Goal: Information Seeking & Learning: Find specific fact

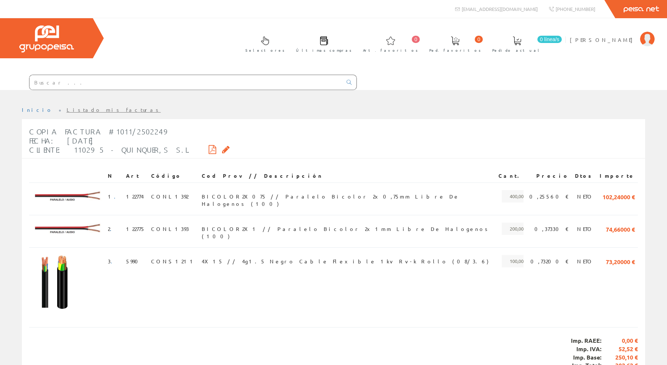
click at [64, 84] on input "text" at bounding box center [185, 82] width 313 height 15
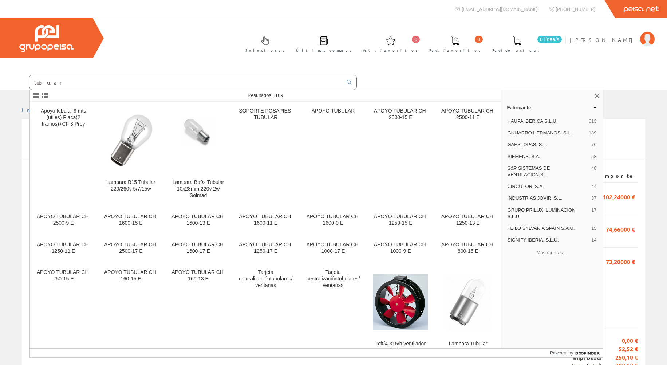
click at [64, 80] on input "tubular" at bounding box center [185, 82] width 313 height 15
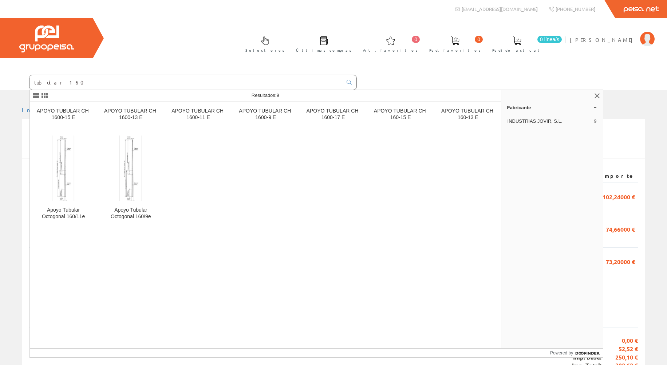
type input "tubular 160"
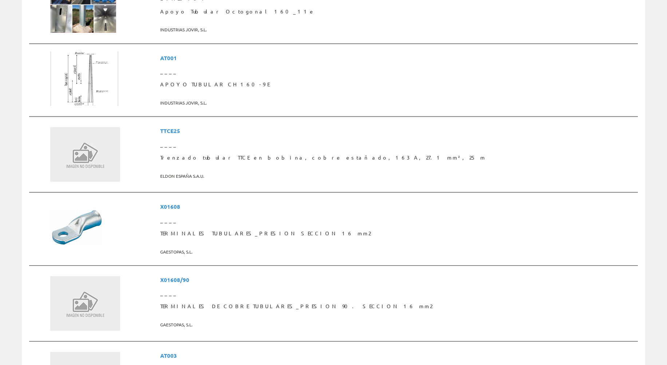
scroll to position [255, 0]
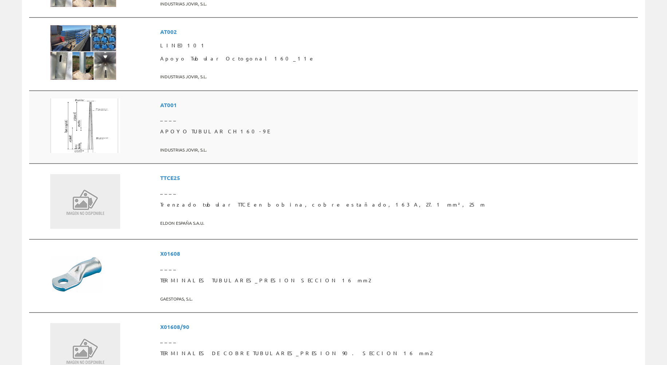
click at [76, 119] on img at bounding box center [85, 125] width 70 height 55
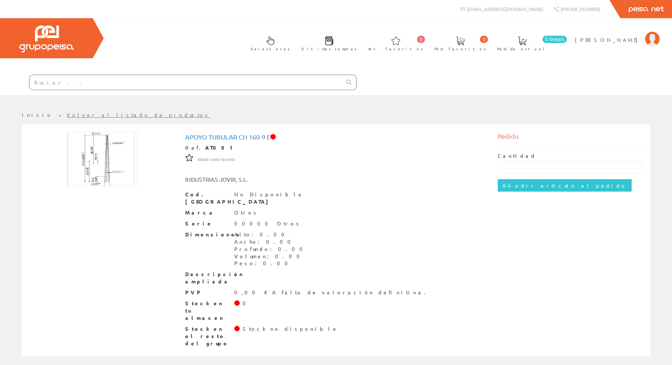
click at [254, 135] on h1 "APOYO TUBULAR CH 160-9 E" at bounding box center [336, 136] width 302 height 7
